Goal: Task Accomplishment & Management: Manage account settings

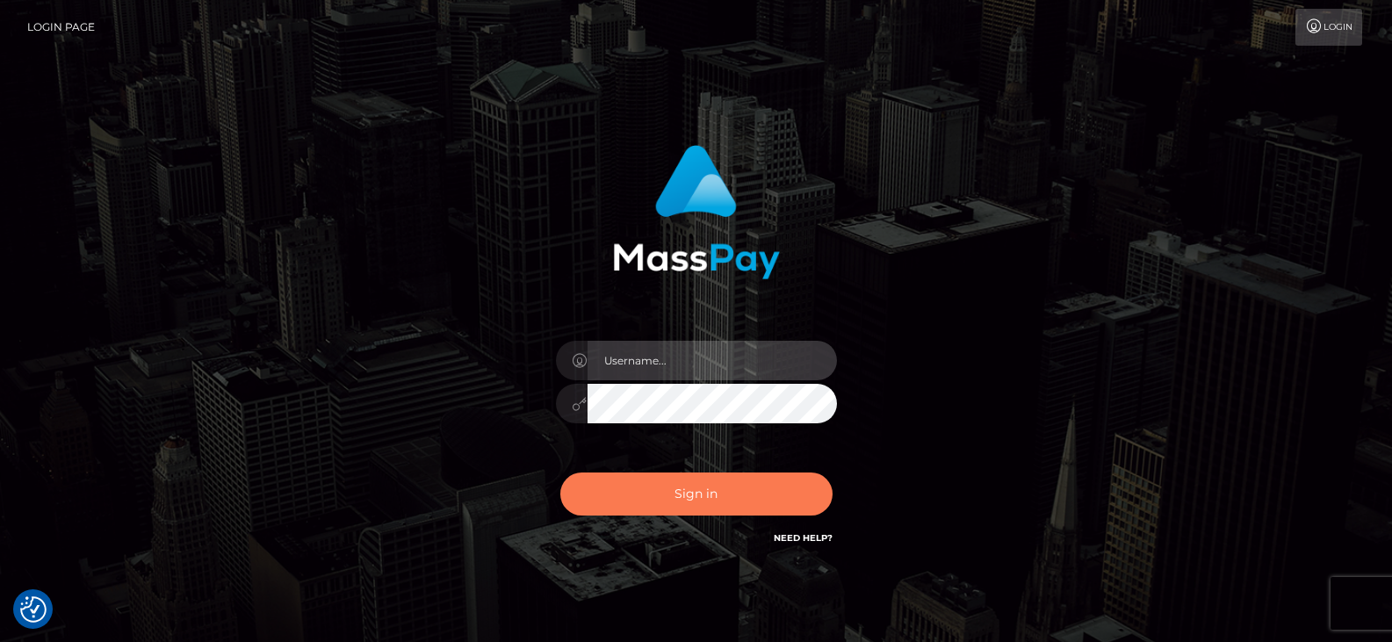
type input "Nocelyn.xcite"
click at [646, 499] on button "Sign in" at bounding box center [696, 493] width 272 height 43
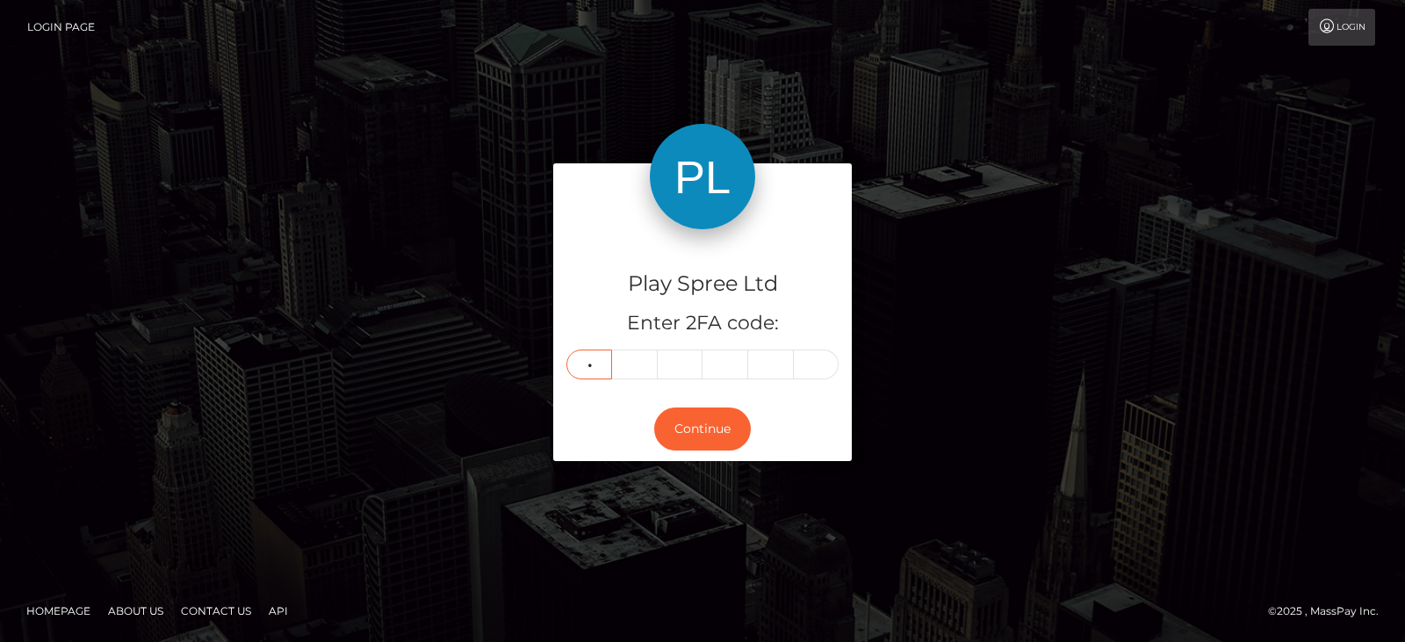
type input "6"
type input "4"
type input "5"
type input "4"
type input "8"
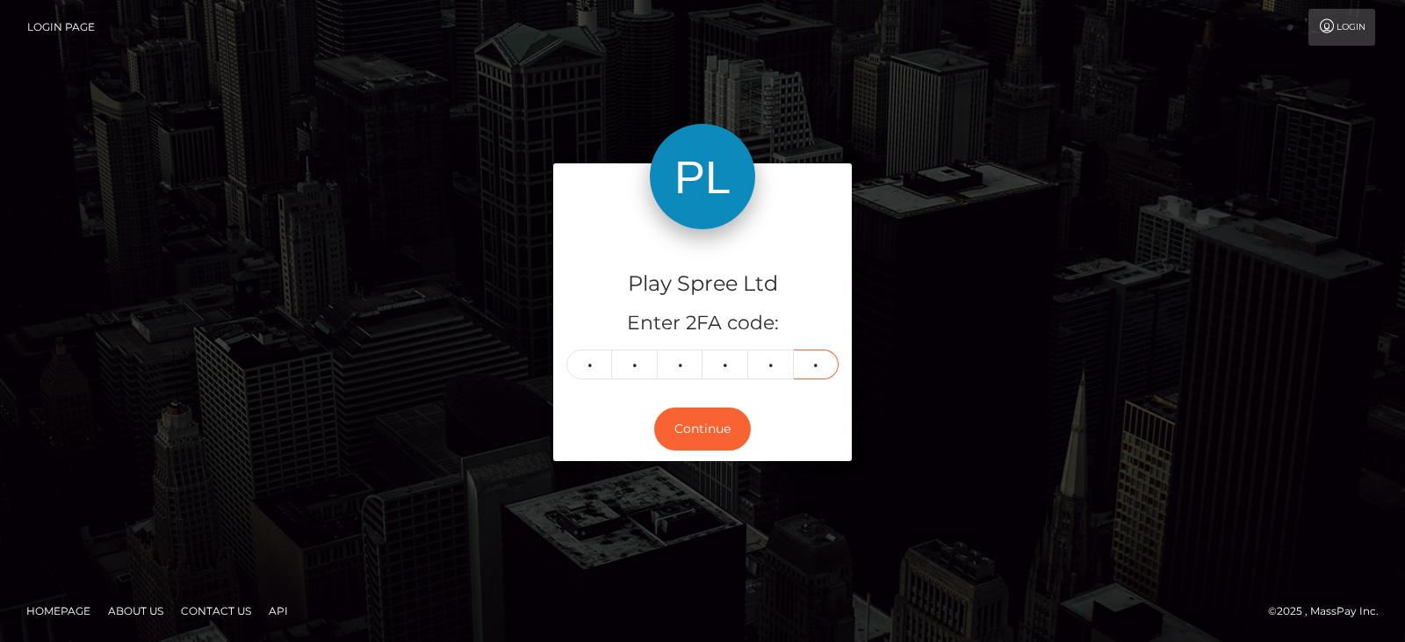
type input "0"
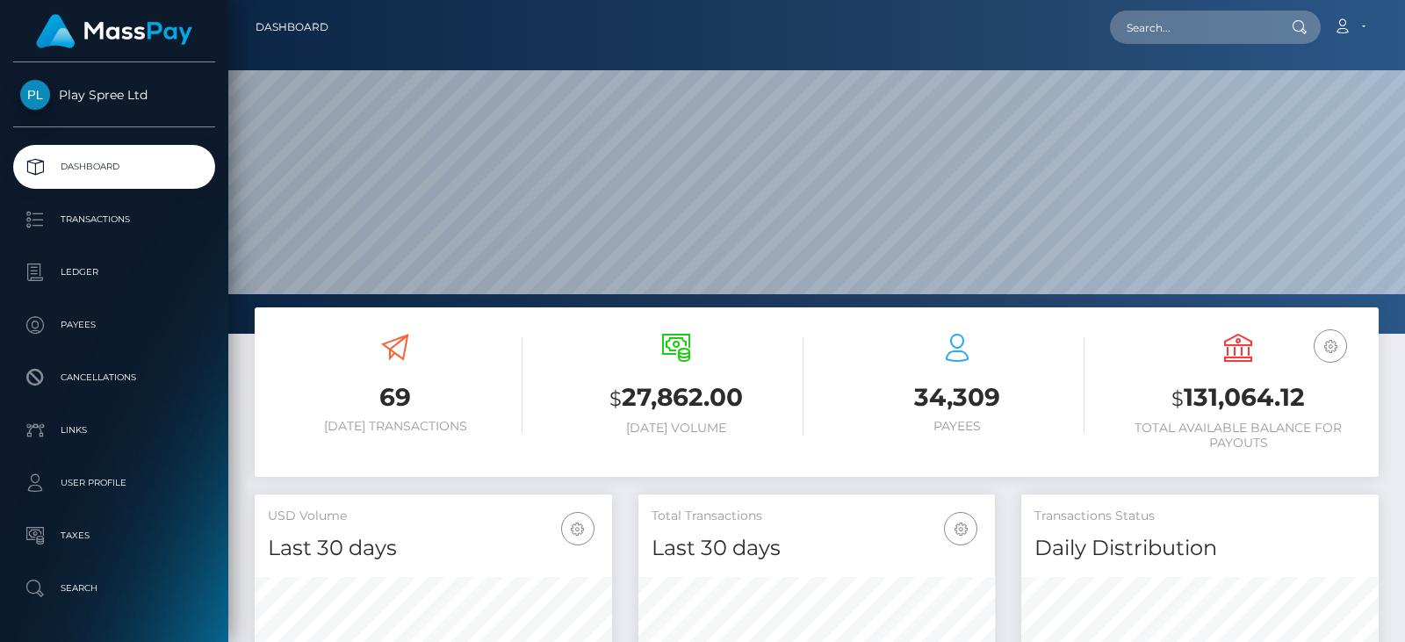
scroll to position [312, 357]
click at [1277, 391] on h3 "$ 131,064.12" at bounding box center [1238, 398] width 255 height 36
copy h3 "131,064.12"
